Goal: Find specific page/section

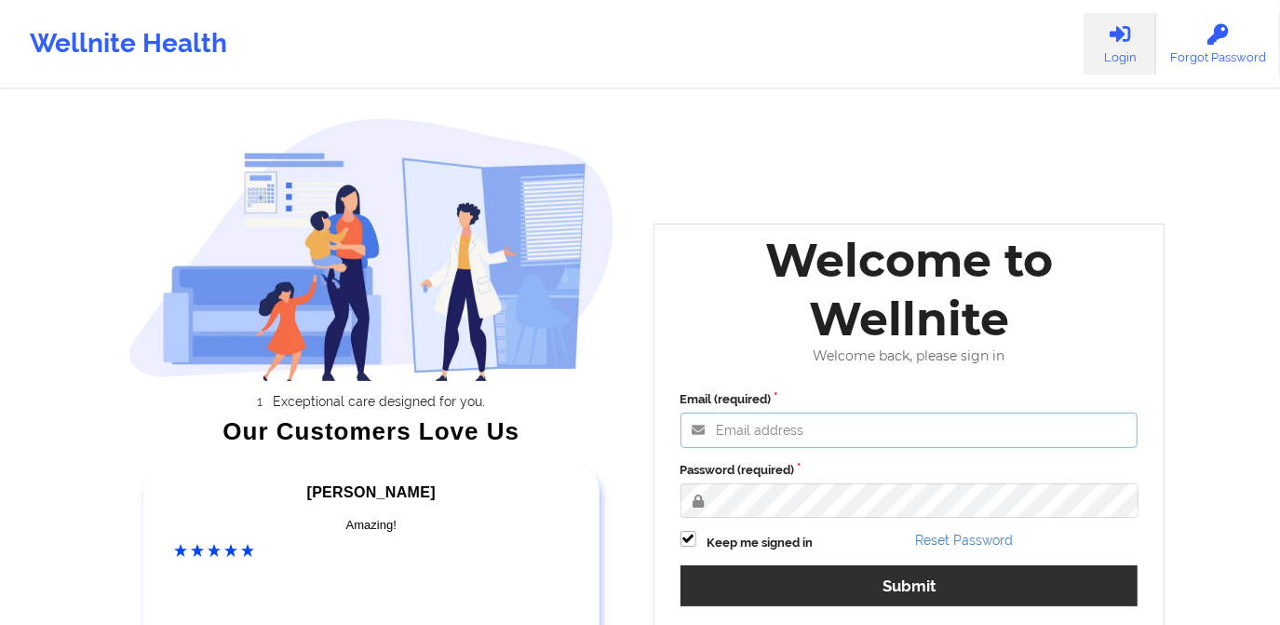
type input "[PERSON_NAME][EMAIL_ADDRESS][DOMAIN_NAME]"
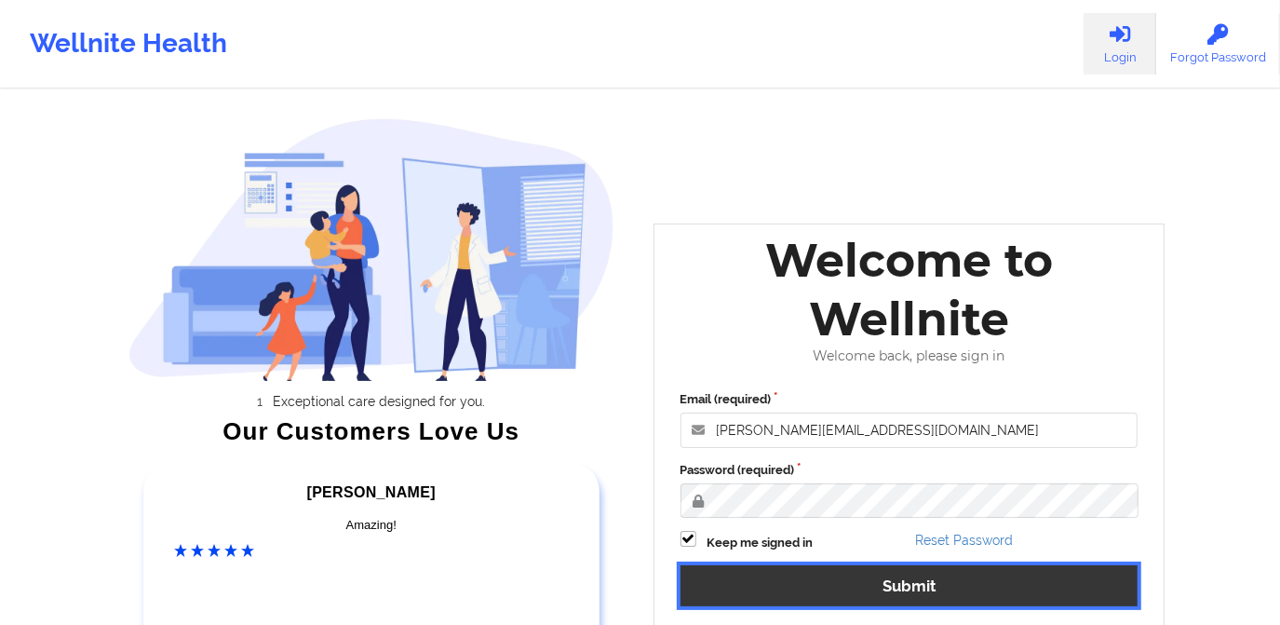
click at [865, 575] on button "Submit" at bounding box center [909, 585] width 458 height 40
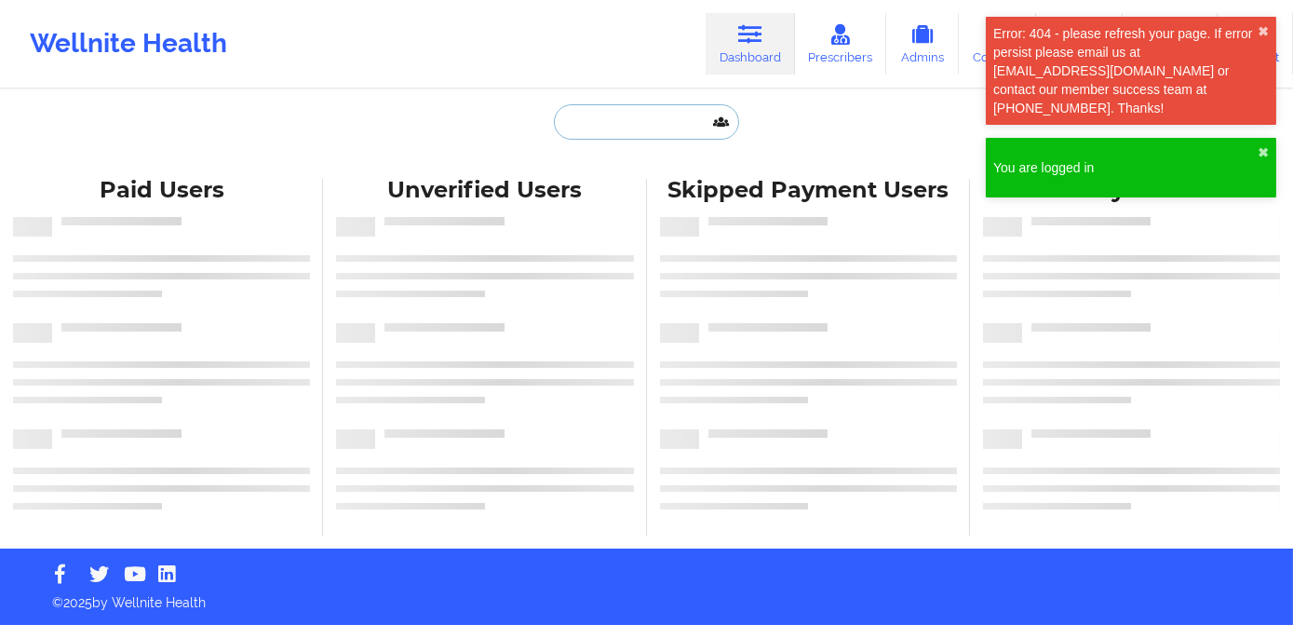
click at [633, 126] on input "text" at bounding box center [646, 121] width 184 height 35
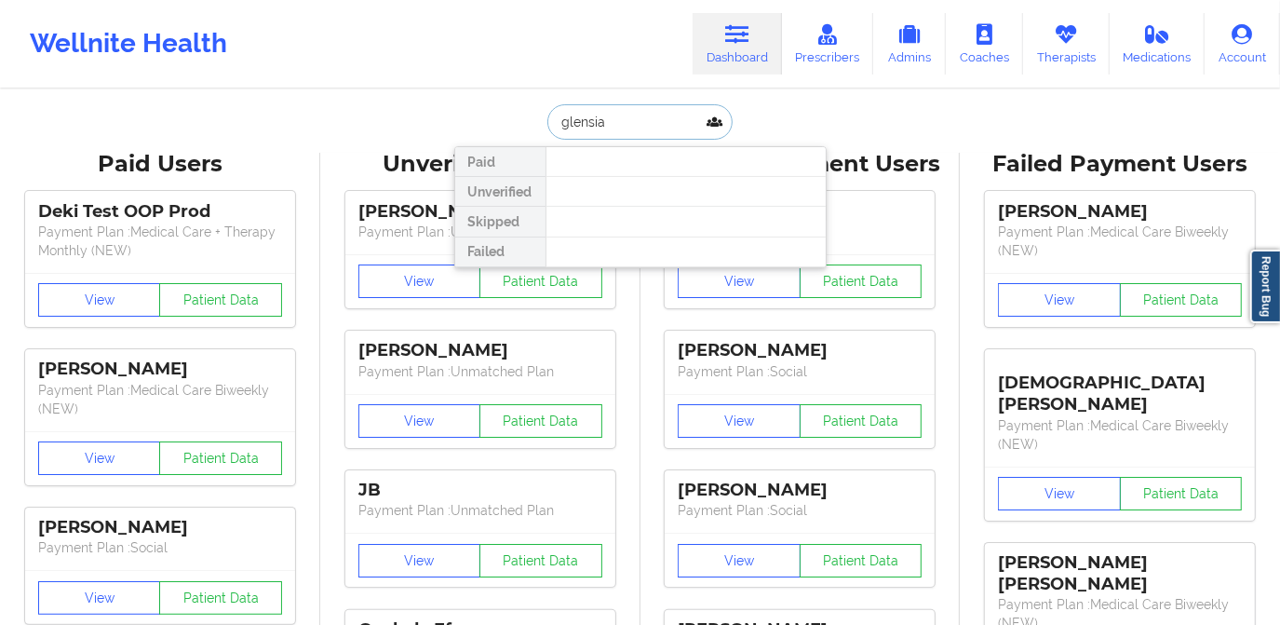
click at [608, 123] on input "glensia" at bounding box center [639, 121] width 184 height 35
drag, startPoint x: 606, startPoint y: 128, endPoint x: 532, endPoint y: 131, distance: 74.6
click at [532, 131] on div "glensia Paid Unverified Skipped Failed" at bounding box center [640, 121] width 372 height 35
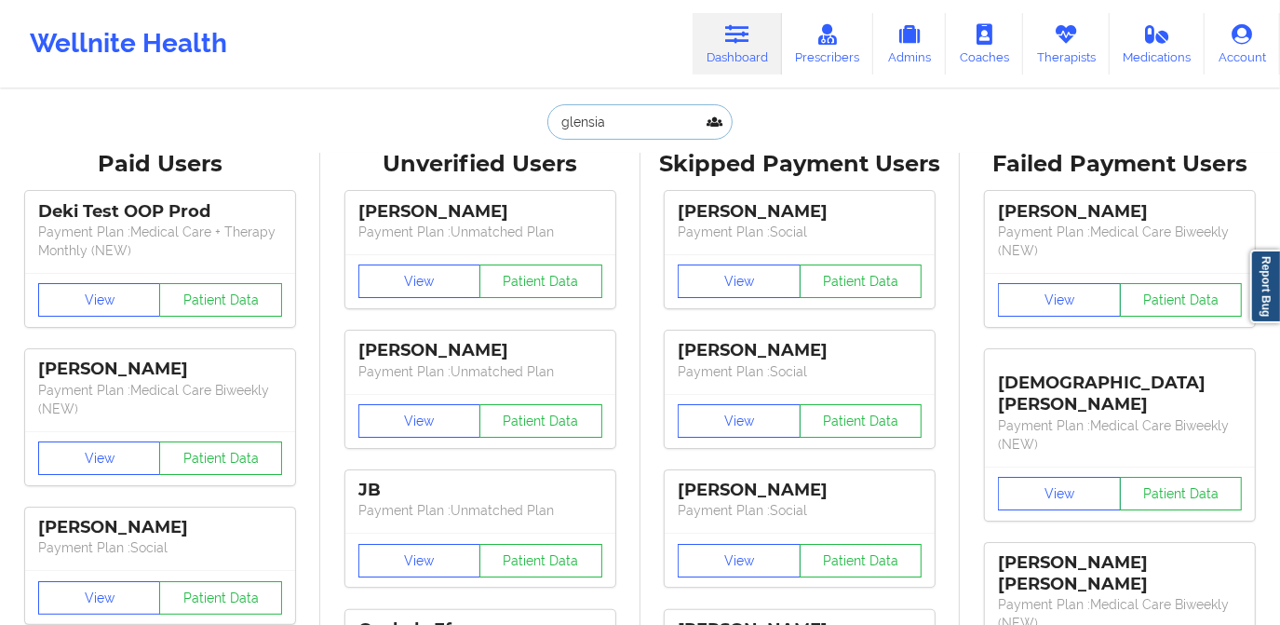
paste input "[PERSON_NAME]"
type input "[PERSON_NAME]"
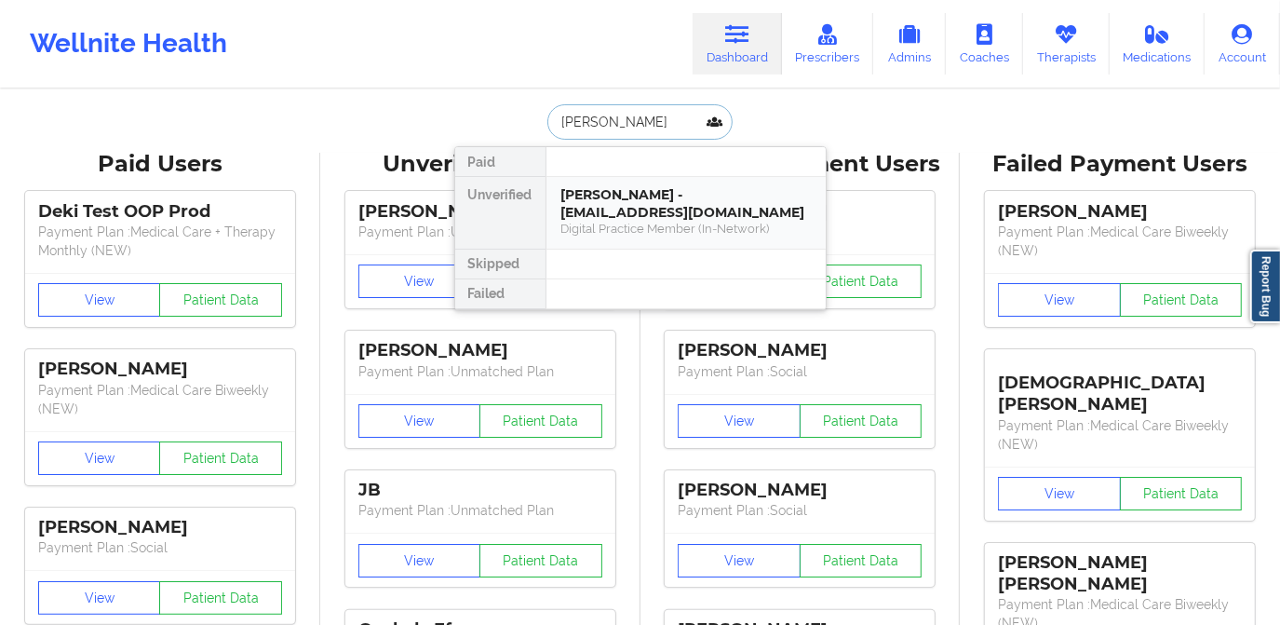
click at [629, 206] on div "[PERSON_NAME] - [EMAIL_ADDRESS][DOMAIN_NAME]" at bounding box center [685, 203] width 249 height 34
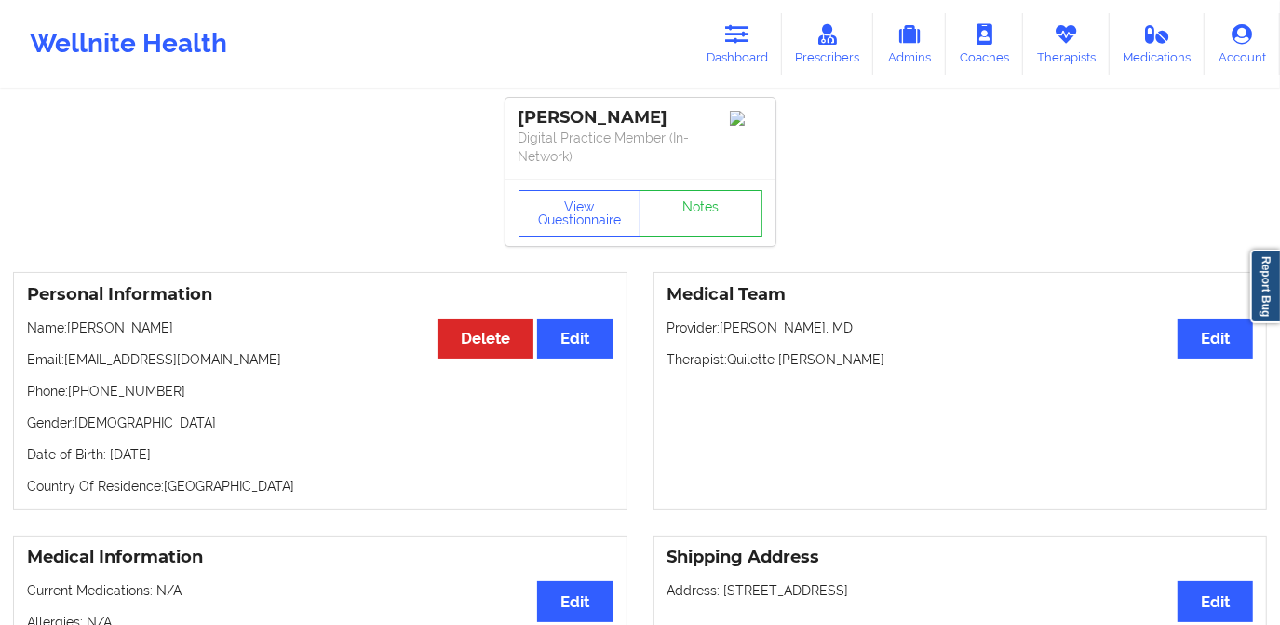
drag, startPoint x: 651, startPoint y: 115, endPoint x: 505, endPoint y: 117, distance: 145.2
click at [505, 117] on div "[PERSON_NAME] Digital Practice Member (In-Network)" at bounding box center [640, 138] width 270 height 81
copy div "[PERSON_NAME]"
click at [733, 45] on icon at bounding box center [737, 34] width 24 height 20
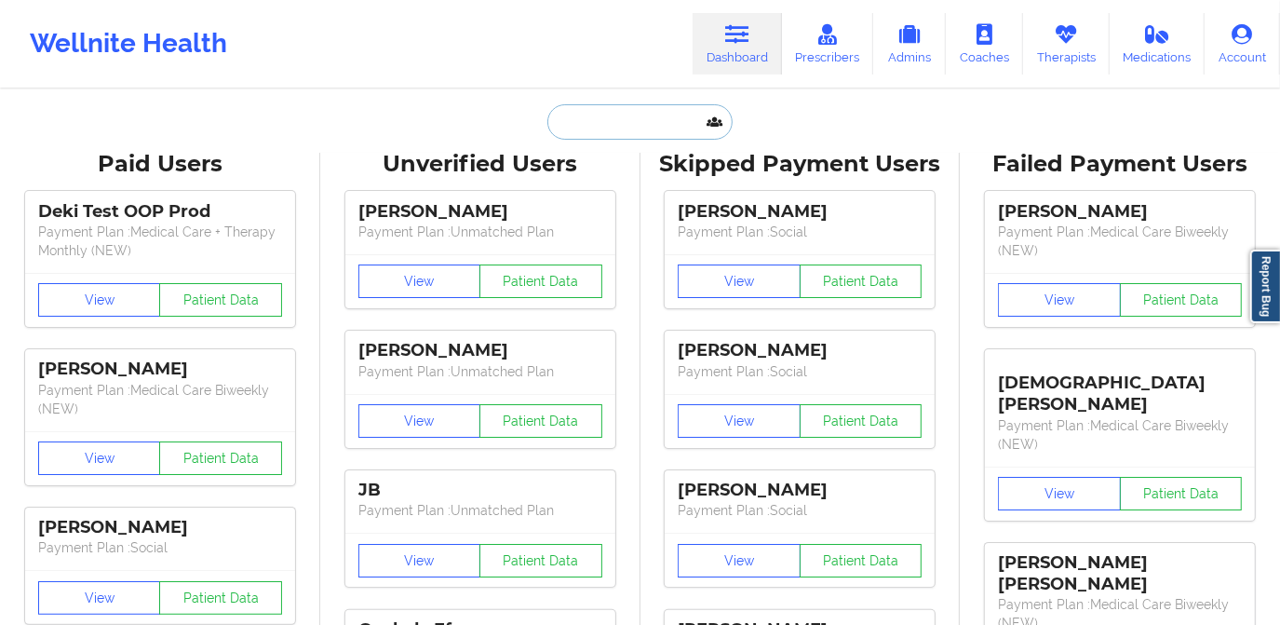
click at [630, 126] on input "text" at bounding box center [639, 121] width 184 height 35
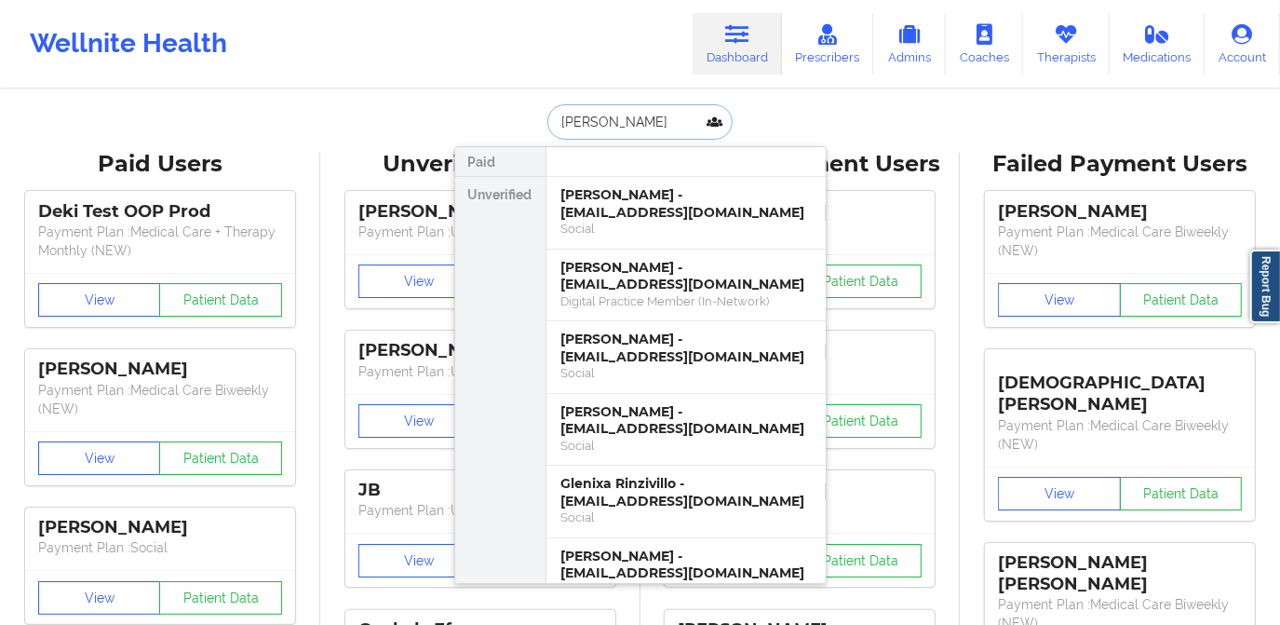
type input "[PERSON_NAME]"
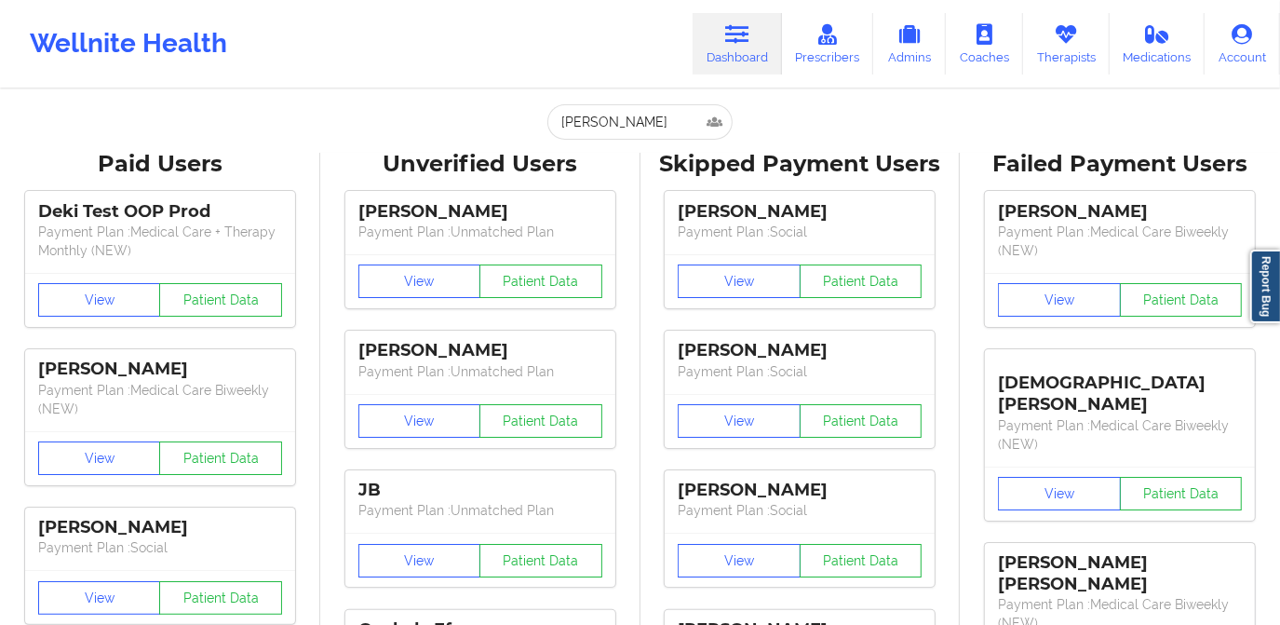
click at [422, 40] on div "Wellnite Health Dashboard Prescribers Admins Coaches Therapists Medications Acc…" at bounding box center [640, 44] width 1280 height 74
